Goal: Task Accomplishment & Management: Use online tool/utility

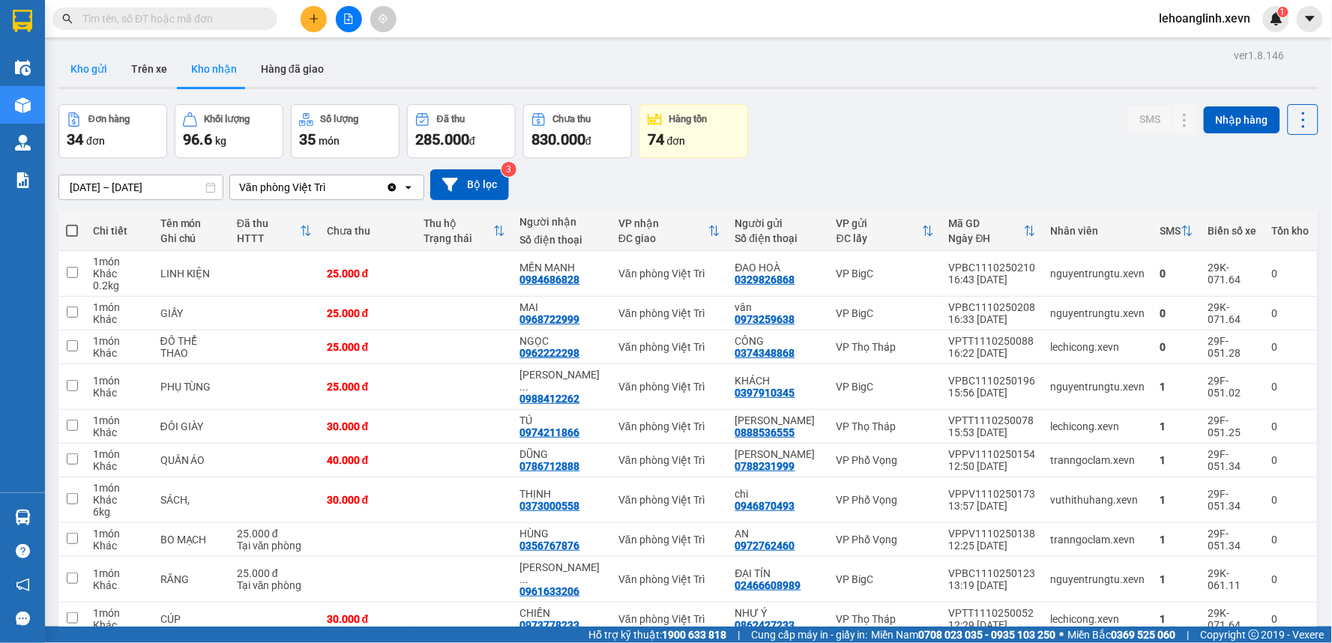
click at [97, 79] on button "Kho gửi" at bounding box center [88, 69] width 61 height 36
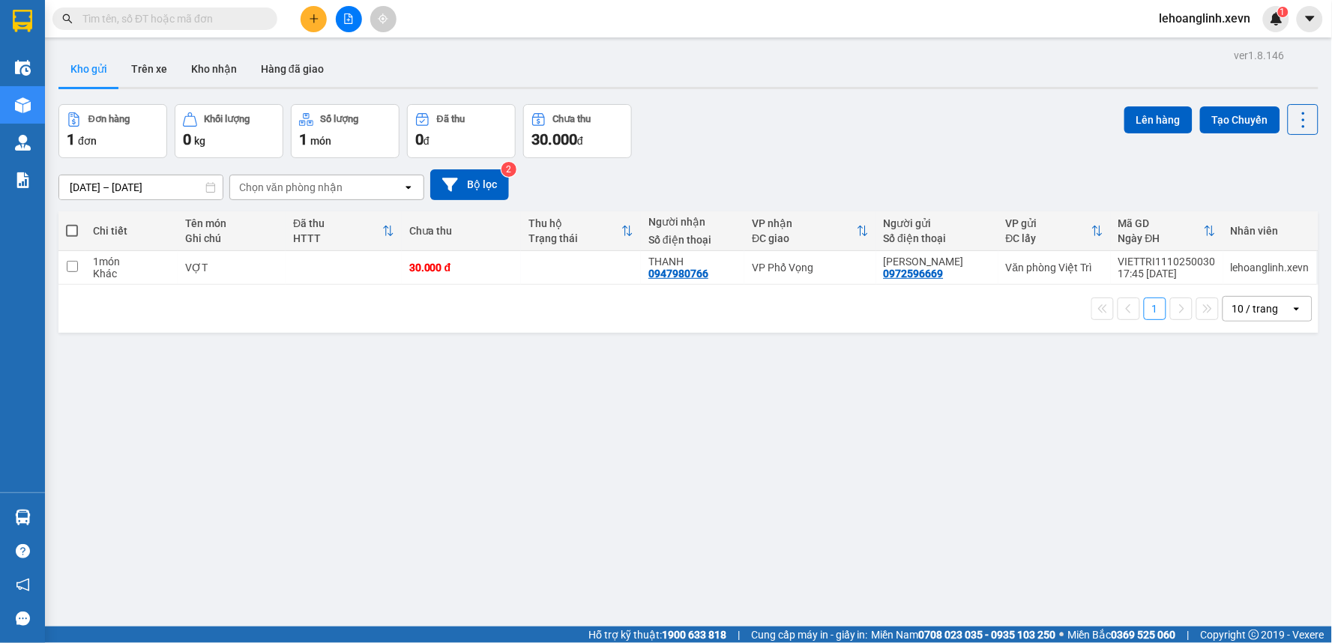
click at [205, 22] on input "text" at bounding box center [170, 18] width 177 height 16
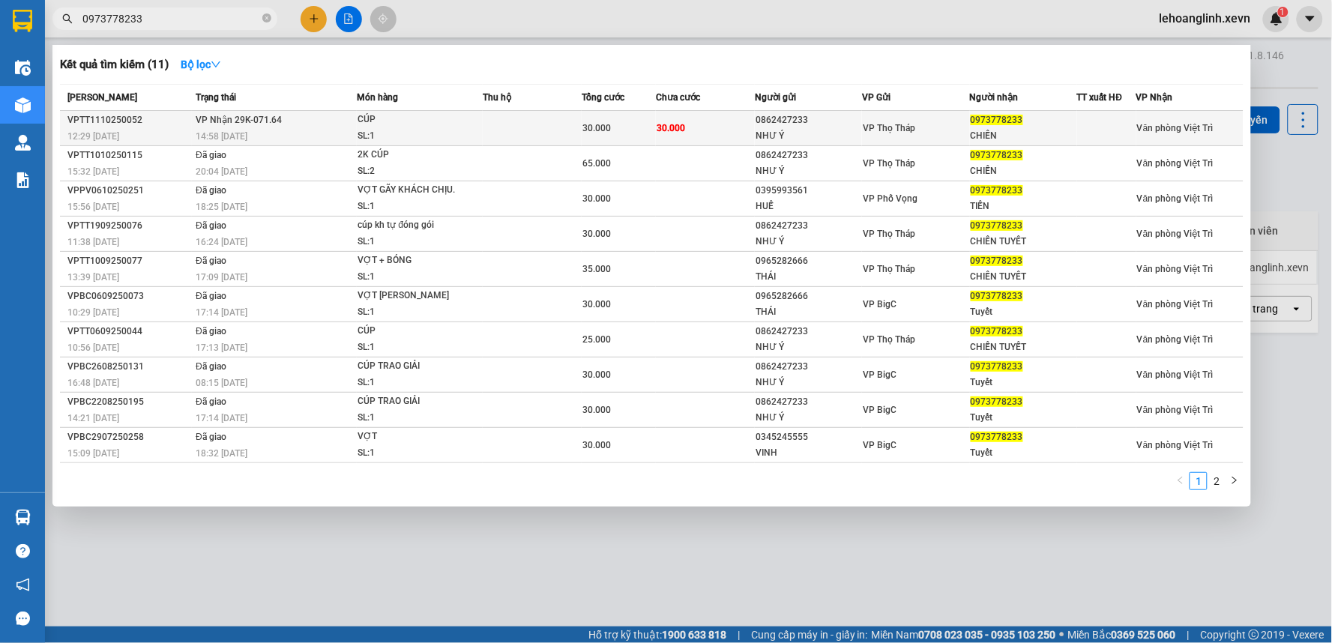
type input "0973778233"
click at [290, 129] on div "14:58 [DATE]" at bounding box center [276, 136] width 160 height 16
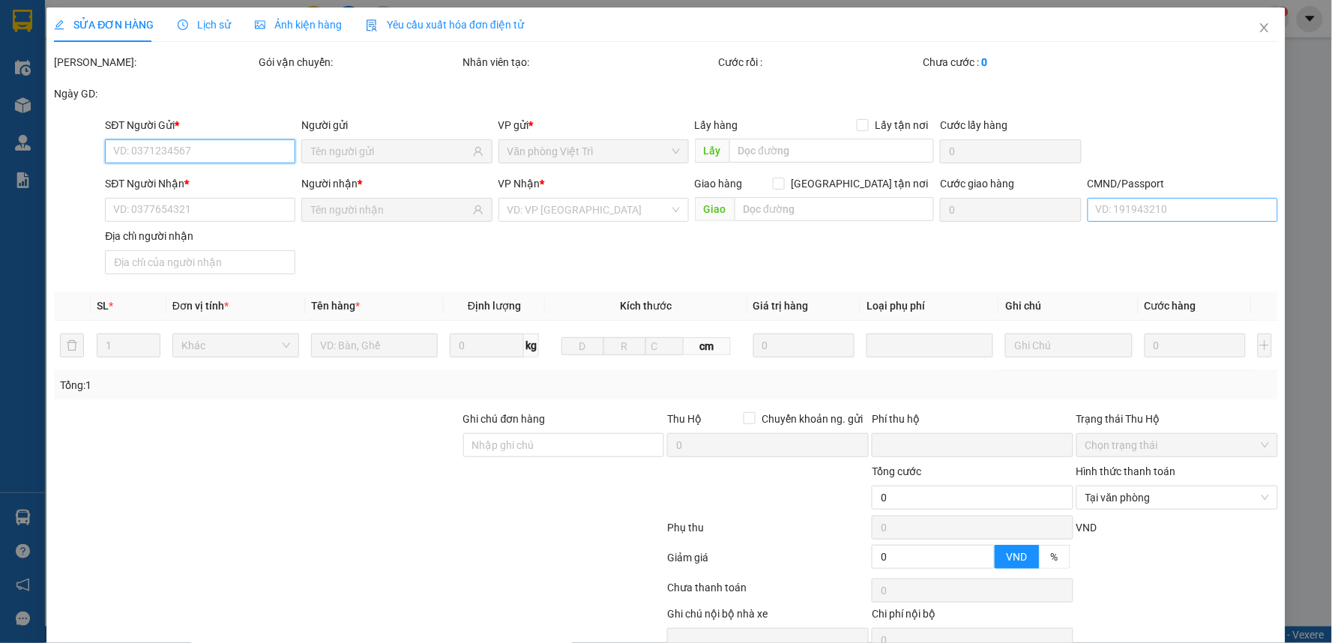
type input "0862427233"
type input "NHƯ Ý"
type input "0973778233"
type input "CHIẾN"
type input "[PERSON_NAME]"
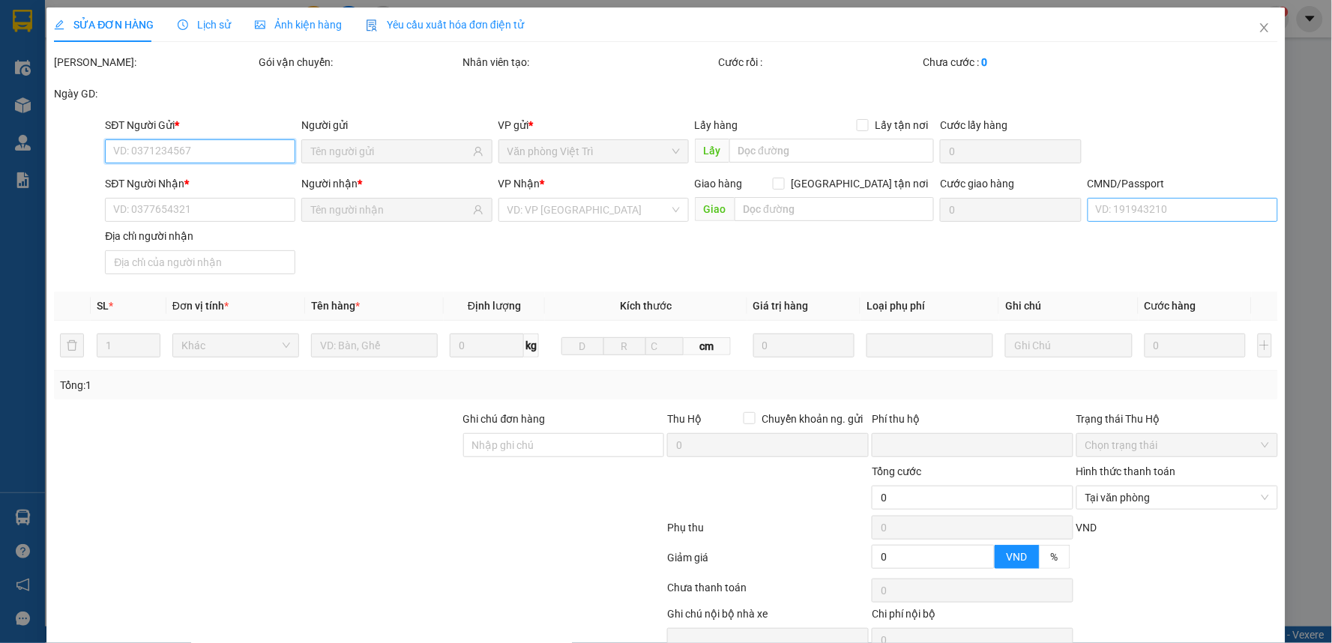
type input "0"
type input "30.000"
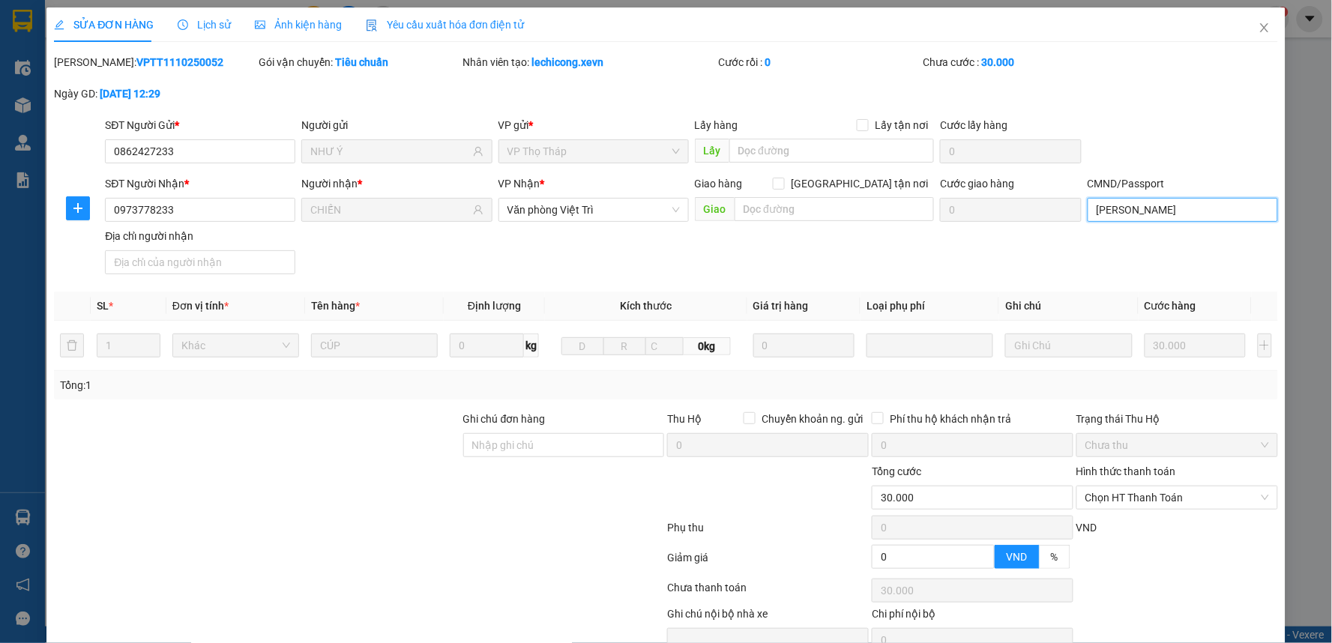
click at [1180, 216] on input "[PERSON_NAME]" at bounding box center [1183, 210] width 190 height 24
click at [1104, 498] on span "Chọn HT Thanh Toán" at bounding box center [1178, 498] width 184 height 22
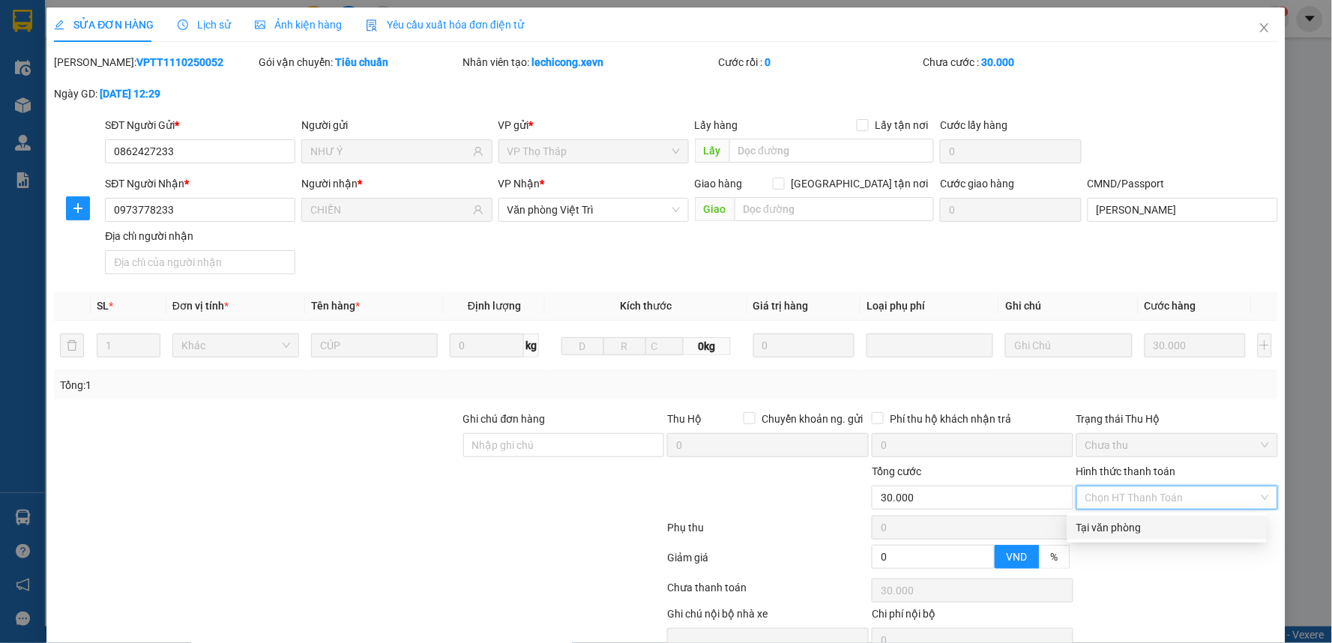
click at [1121, 520] on div "Tại văn phòng" at bounding box center [1167, 528] width 181 height 16
type input "0"
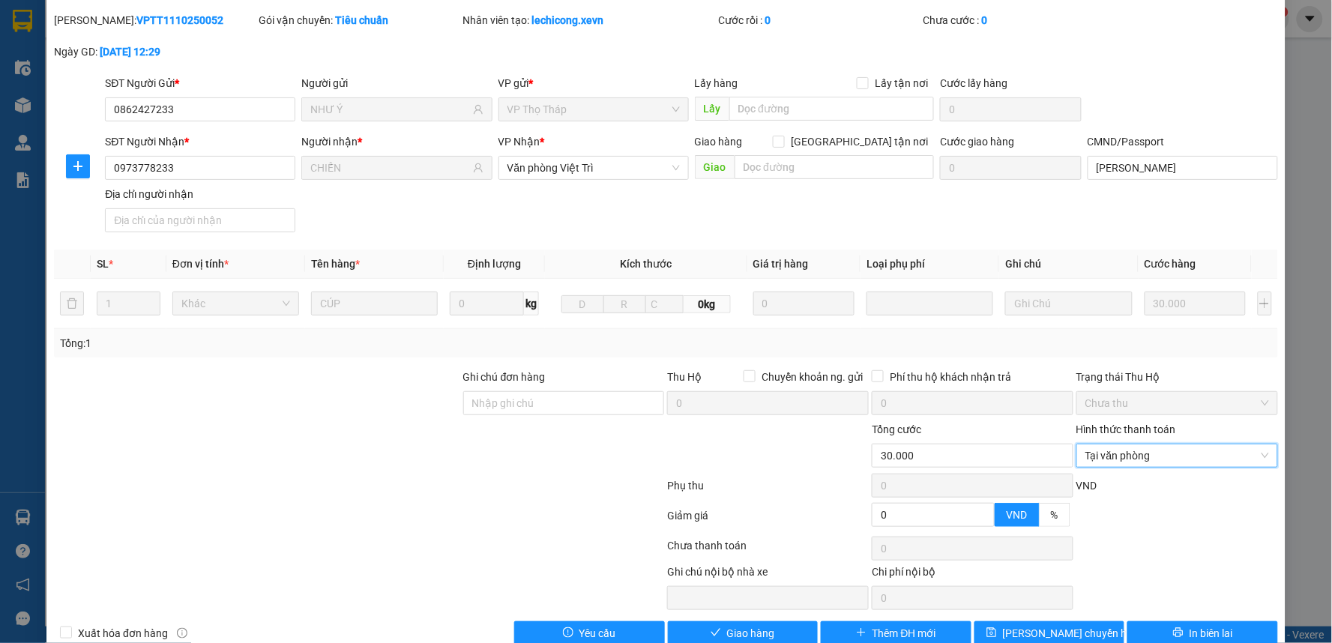
scroll to position [73, 0]
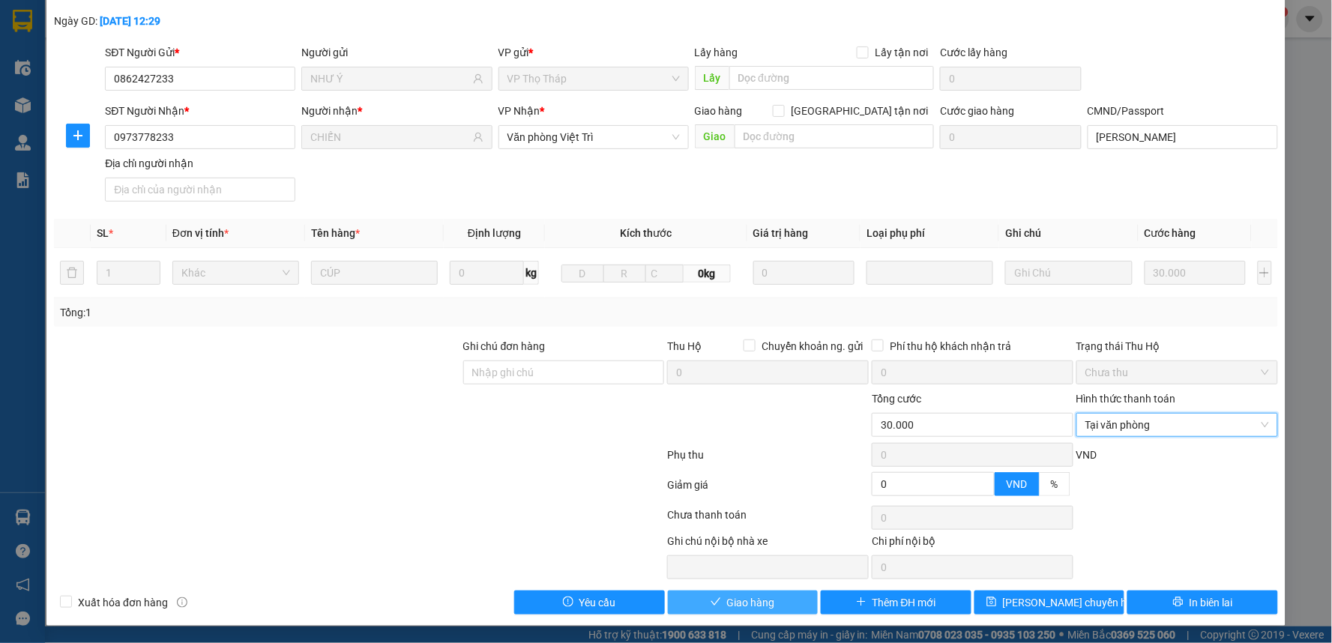
click at [737, 606] on span "Giao hàng" at bounding box center [751, 603] width 48 height 16
